Goal: Check status: Check status

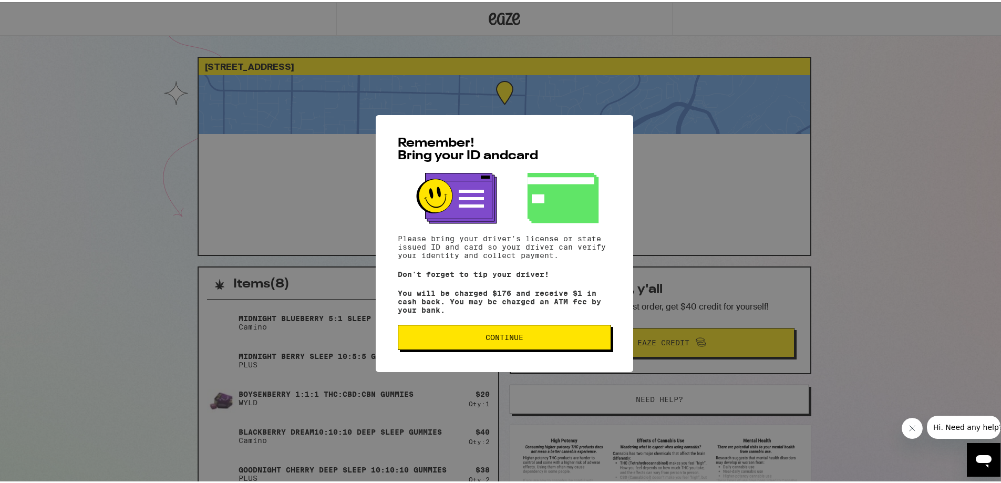
click at [509, 338] on span "Continue" at bounding box center [505, 335] width 38 height 7
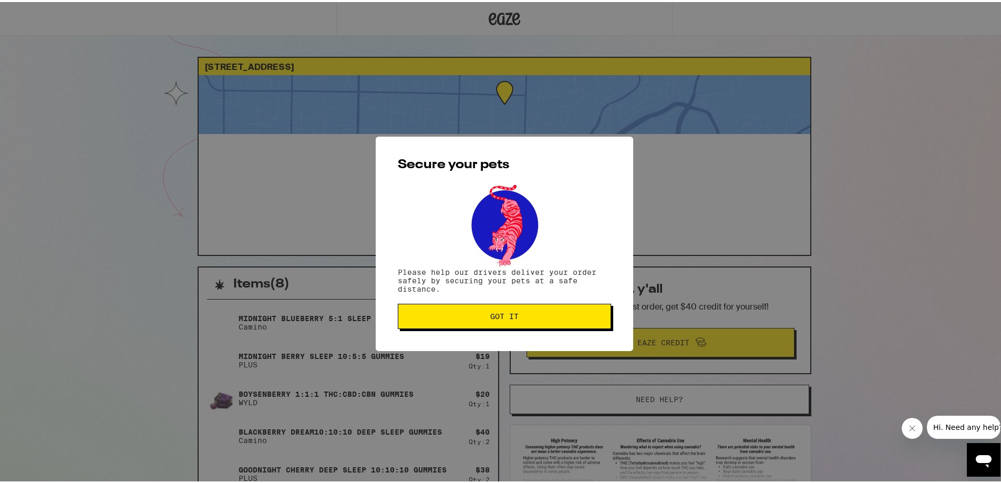
click at [502, 315] on span "Got it" at bounding box center [504, 314] width 28 height 7
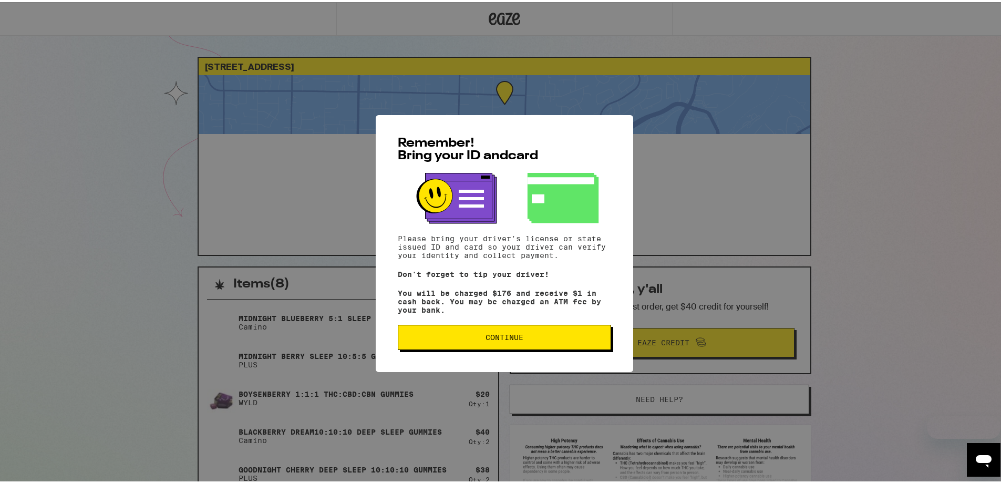
click at [515, 333] on button "Continue" at bounding box center [504, 335] width 213 height 25
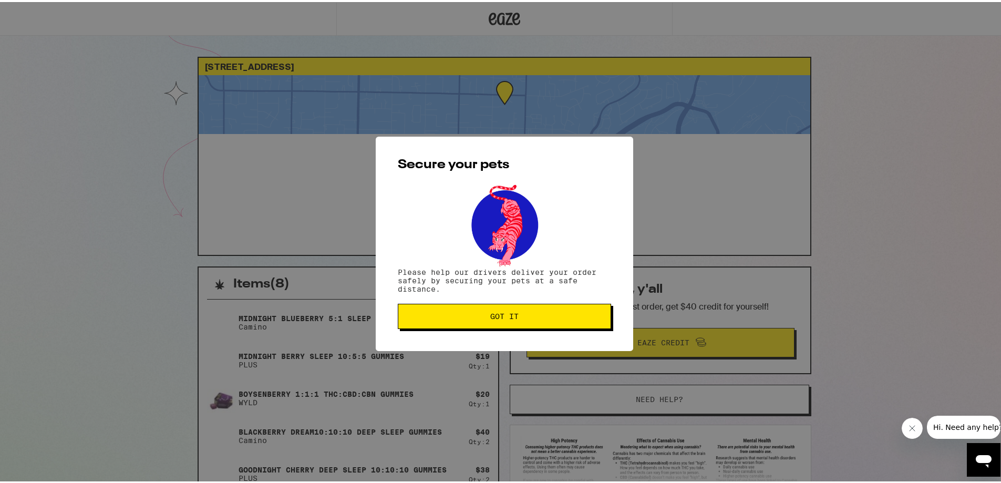
click at [509, 307] on button "Got it" at bounding box center [504, 314] width 213 height 25
